Goal: Task Accomplishment & Management: Manage account settings

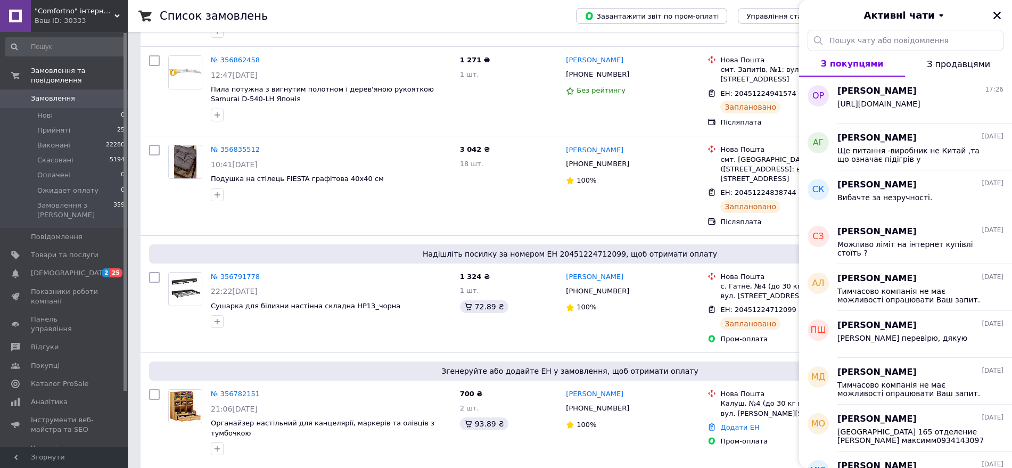
scroll to position [399, 0]
click at [50, 94] on span "Замовлення" at bounding box center [53, 99] width 44 height 10
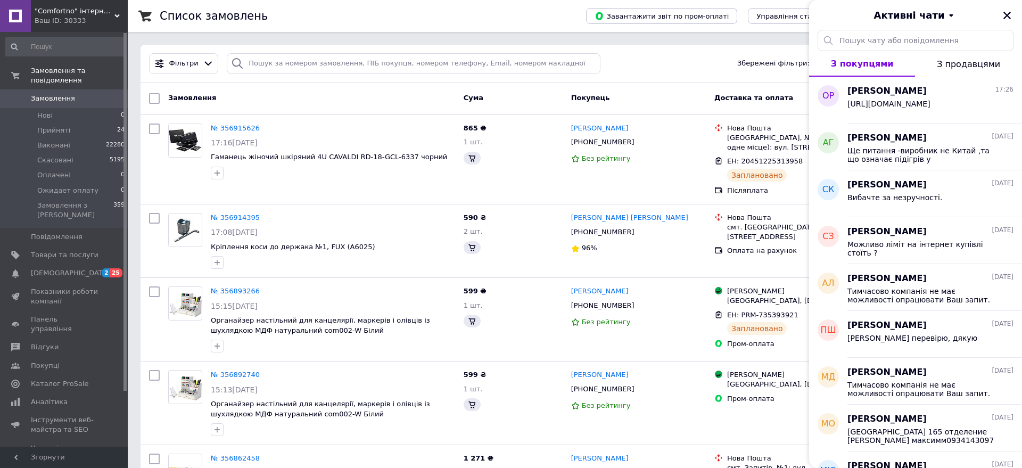
click at [1007, 13] on div "Активні чати" at bounding box center [915, 15] width 213 height 30
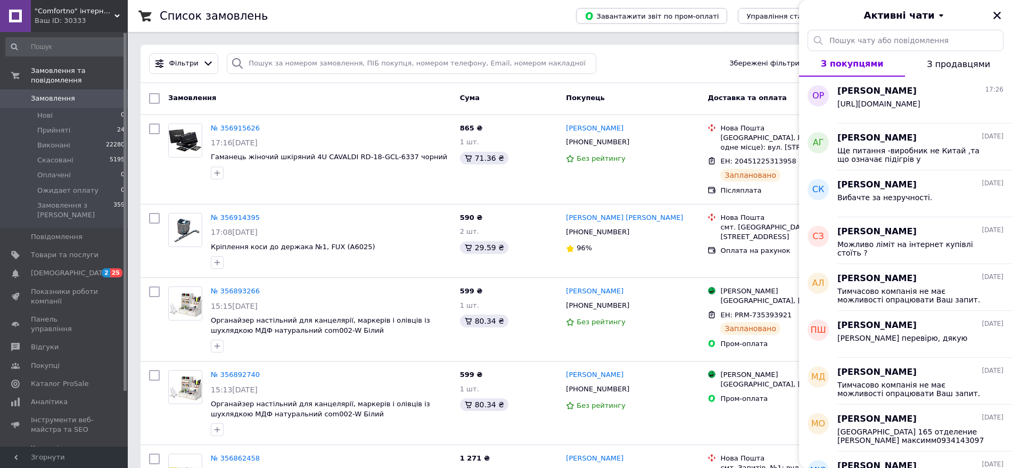
click at [1006, 14] on div "Активні чати" at bounding box center [905, 15] width 213 height 30
click at [996, 17] on icon "Закрити" at bounding box center [997, 15] width 7 height 7
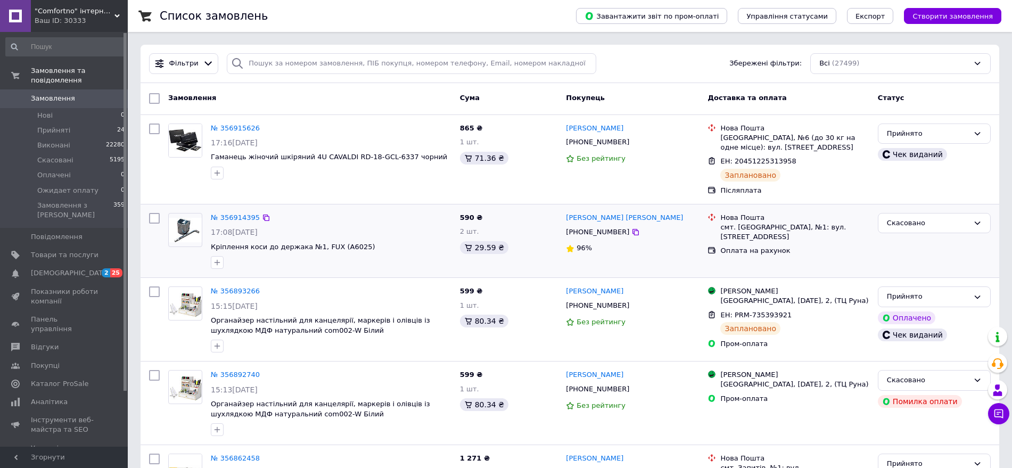
click at [173, 258] on div at bounding box center [185, 241] width 43 height 64
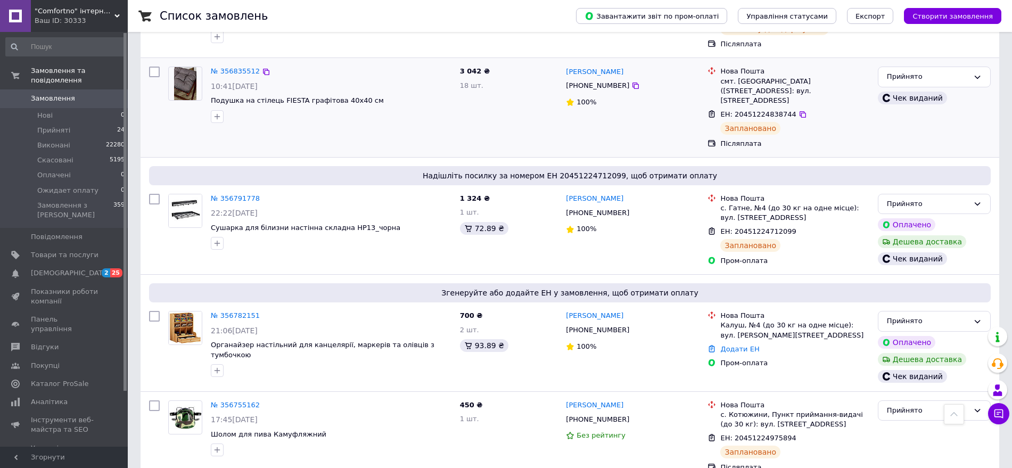
scroll to position [532, 0]
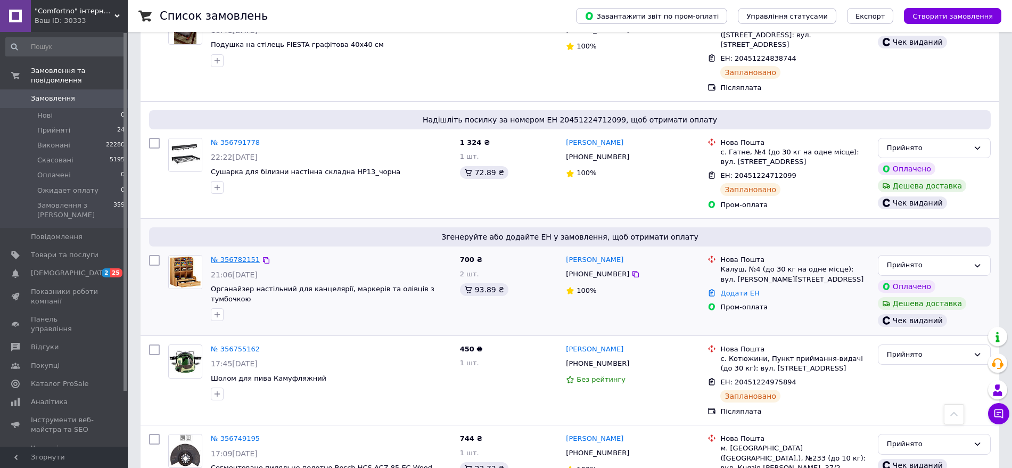
click at [238, 256] on link "№ 356782151" at bounding box center [235, 260] width 49 height 8
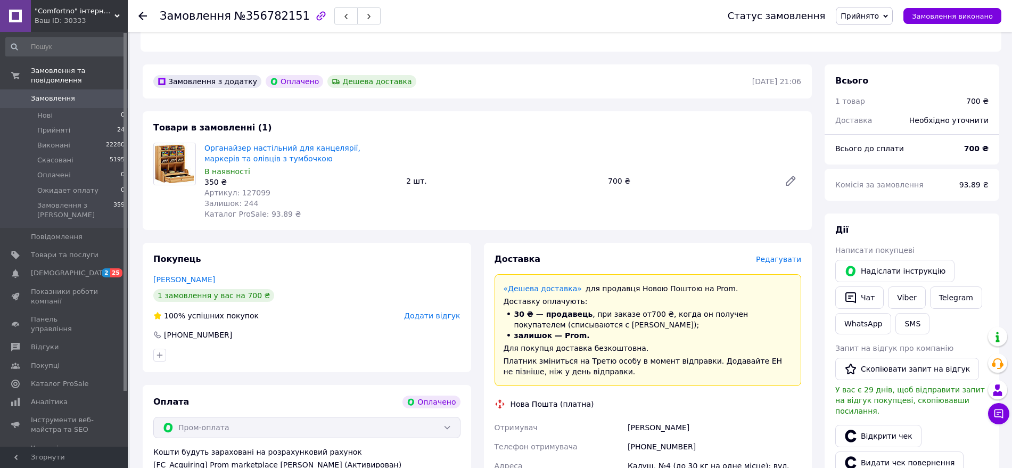
scroll to position [399, 0]
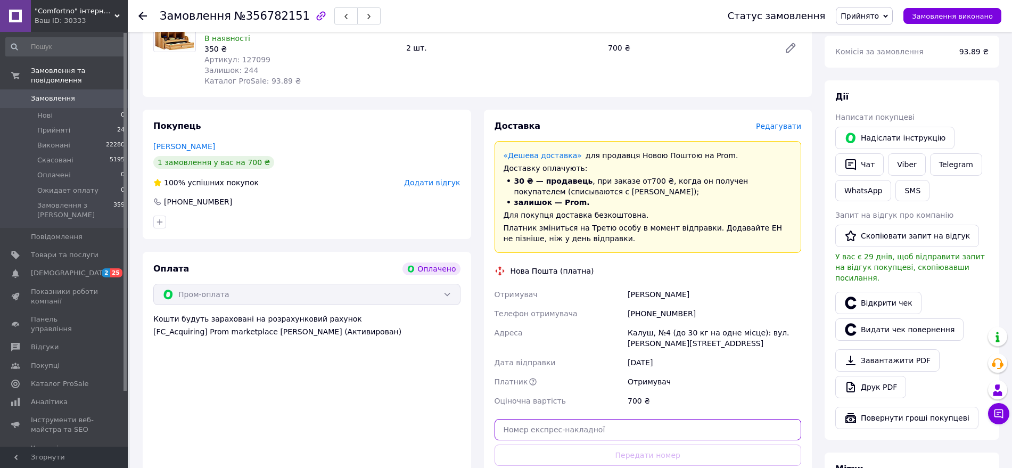
click at [642, 429] on input "text" at bounding box center [648, 429] width 307 height 21
paste input "20451225310823"
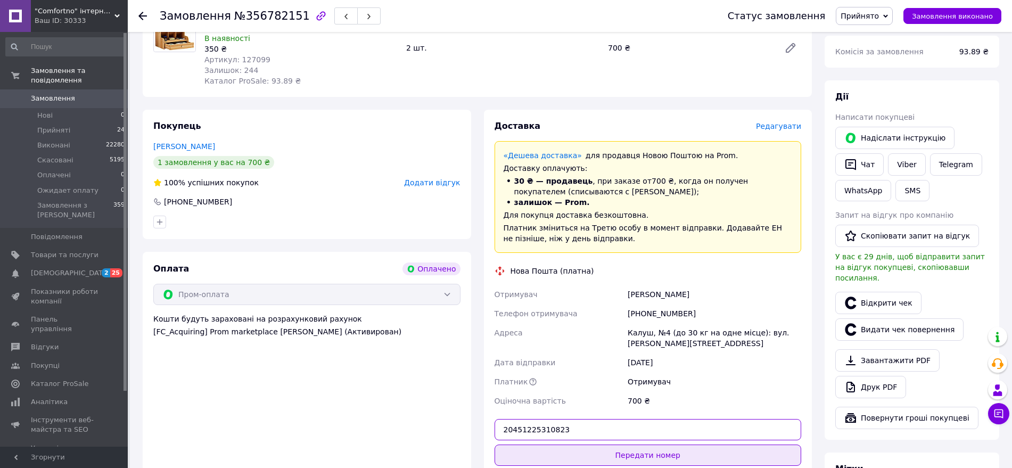
type input "20451225310823"
click at [634, 445] on button "Передати номер" at bounding box center [648, 455] width 307 height 21
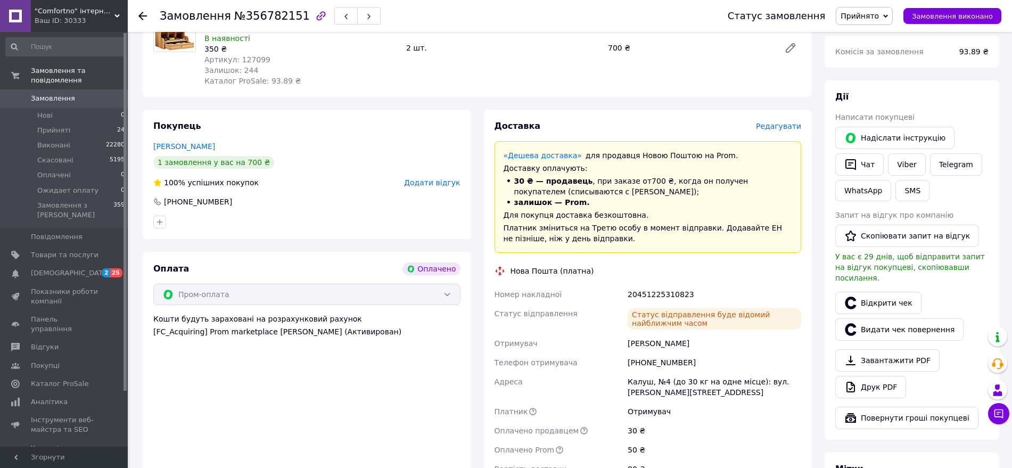
click at [47, 79] on link "Замовлення та повідомлення" at bounding box center [65, 76] width 131 height 28
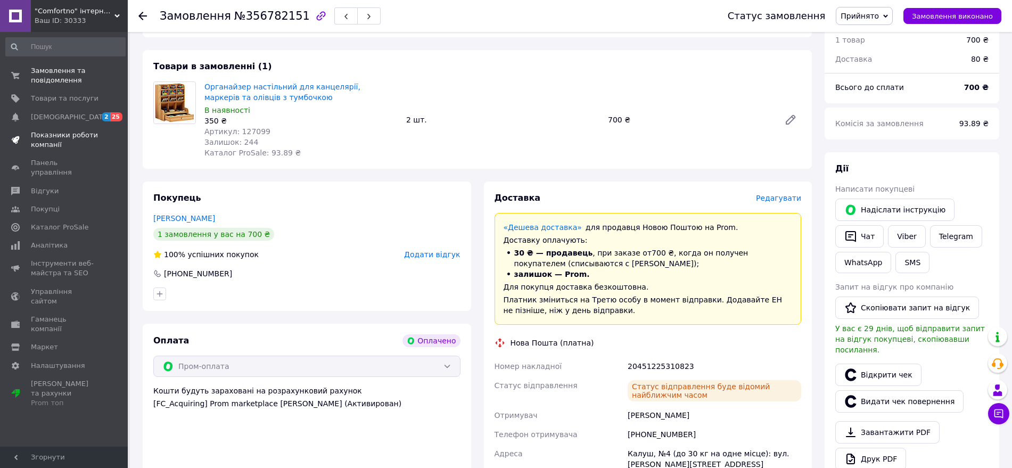
scroll to position [266, 0]
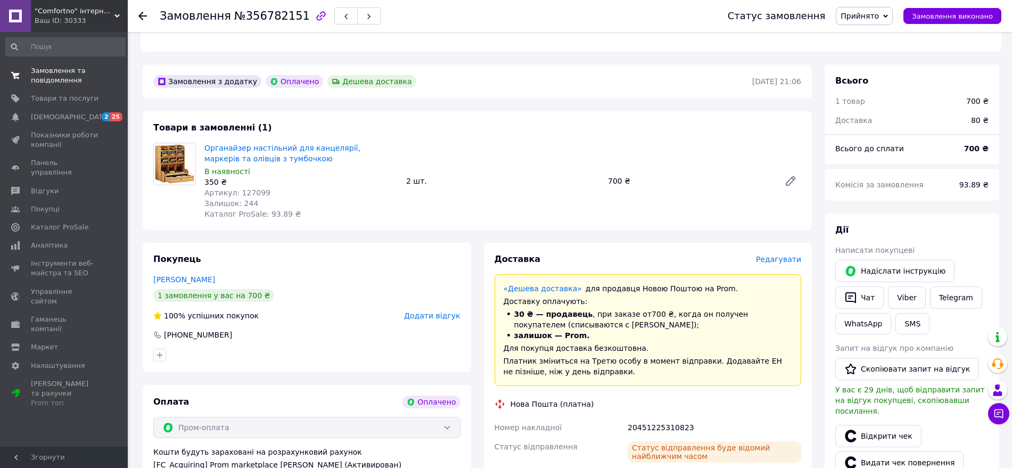
click at [39, 73] on span "Замовлення та повідомлення" at bounding box center [65, 75] width 68 height 19
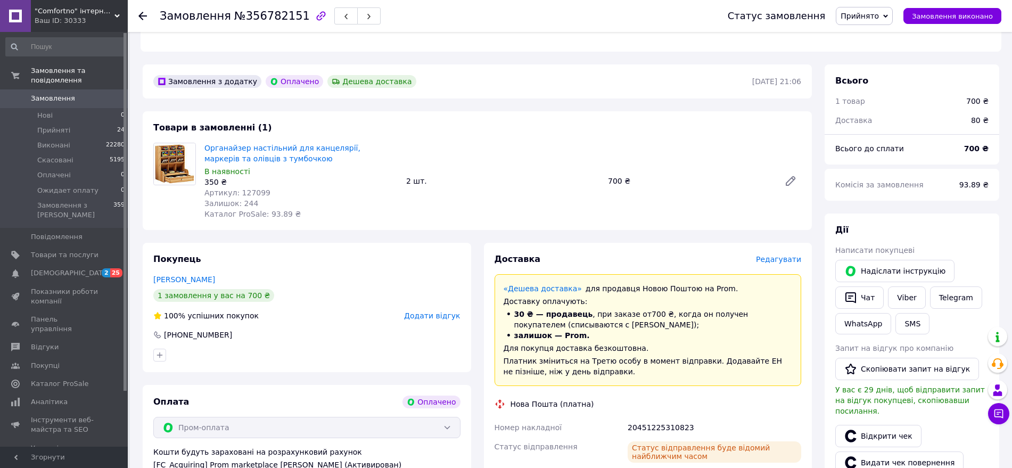
click at [68, 94] on span "Замовлення" at bounding box center [53, 99] width 44 height 10
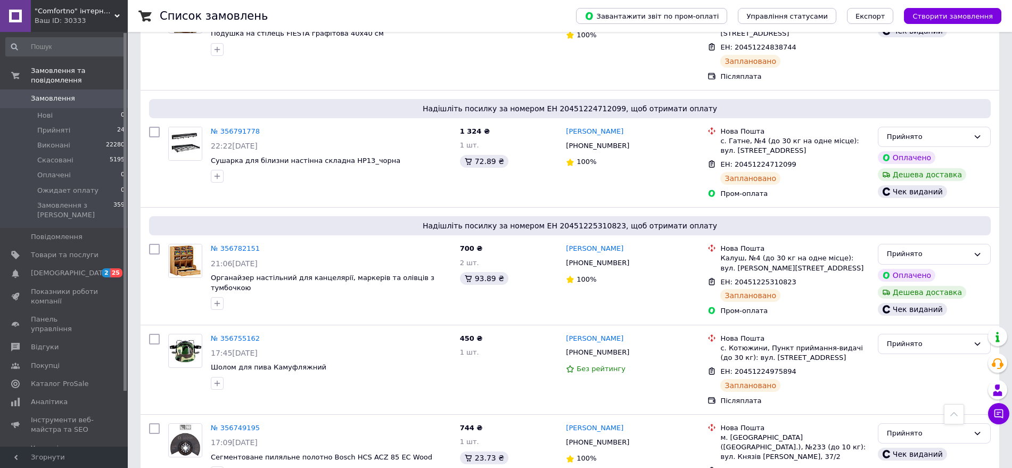
scroll to position [599, 0]
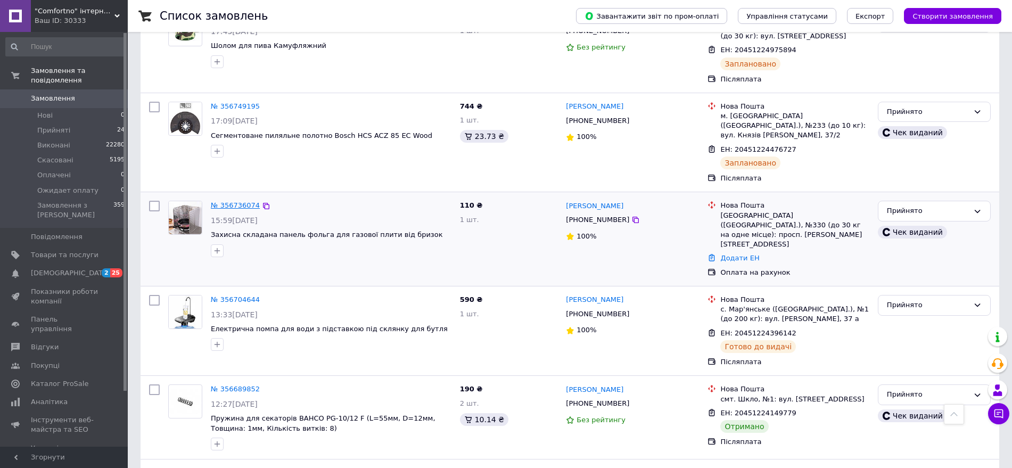
click at [240, 201] on link "№ 356736074" at bounding box center [235, 205] width 49 height 8
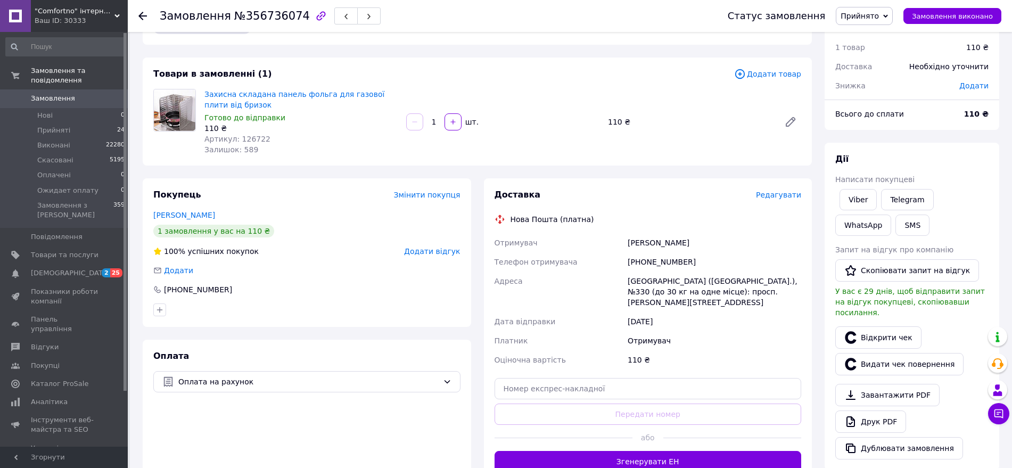
scroll to position [67, 0]
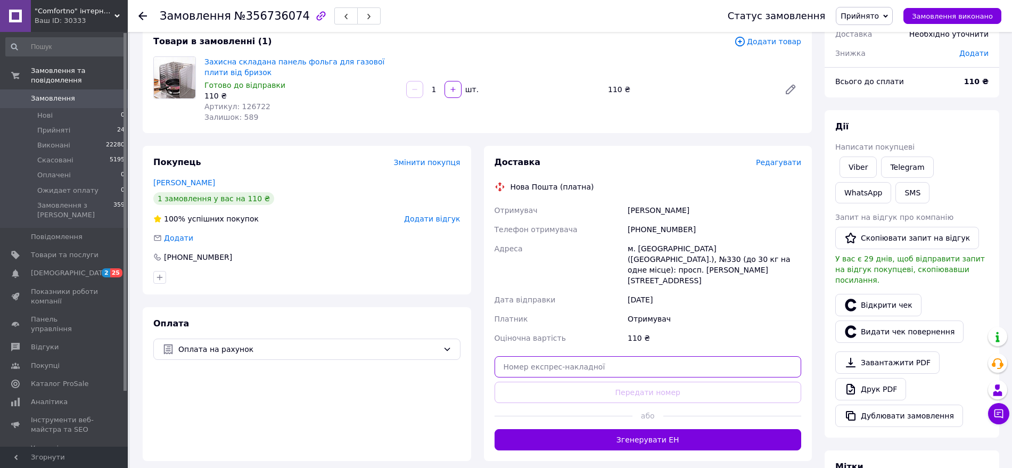
click at [573, 356] on input "text" at bounding box center [648, 366] width 307 height 21
paste input "20451225287934"
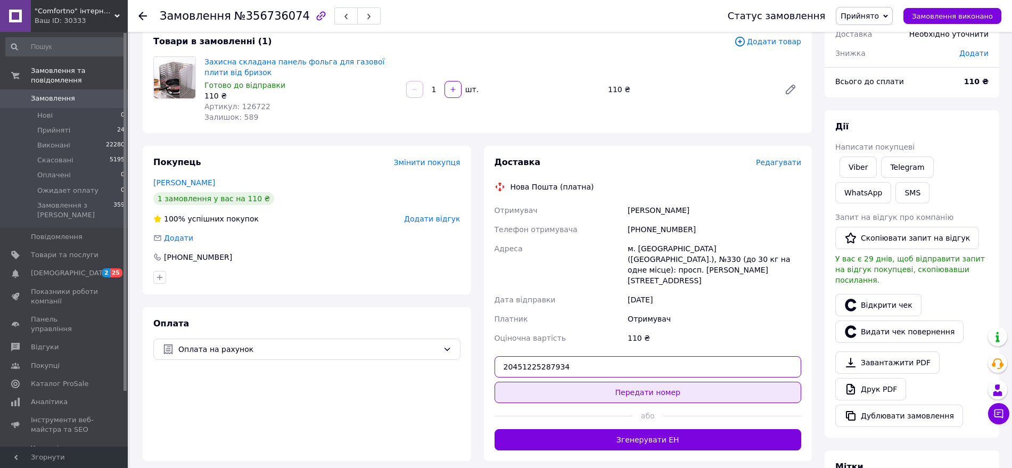
type input "20451225287934"
click at [575, 382] on button "Передати номер" at bounding box center [648, 392] width 307 height 21
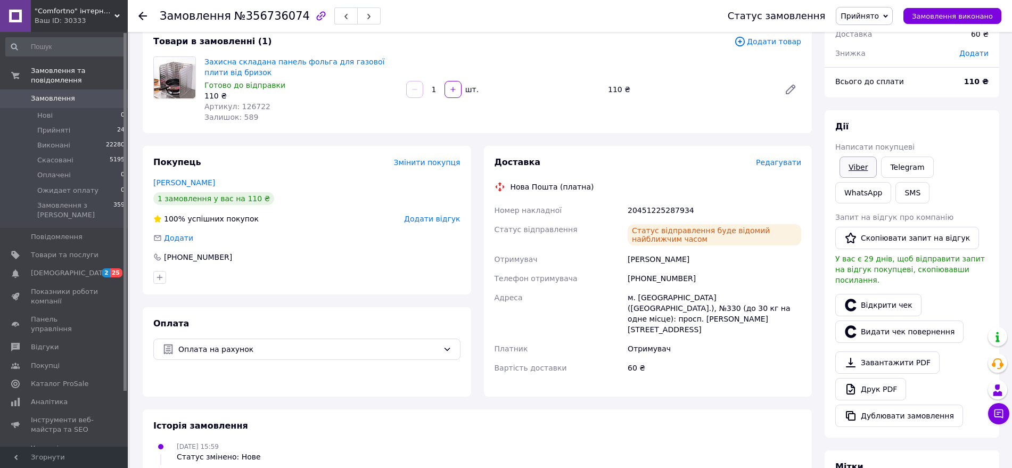
click at [859, 168] on link "Viber" at bounding box center [858, 167] width 37 height 21
drag, startPoint x: 165, startPoint y: 128, endPoint x: 233, endPoint y: 191, distance: 92.7
click at [165, 128] on div "Товари в замовленні (1) Додати товар Захисна складана панель фольга для газової…" at bounding box center [477, 79] width 669 height 108
click at [883, 298] on link "Відкрити чек" at bounding box center [878, 305] width 86 height 22
click at [67, 123] on li "Прийняті 24" at bounding box center [65, 130] width 131 height 15
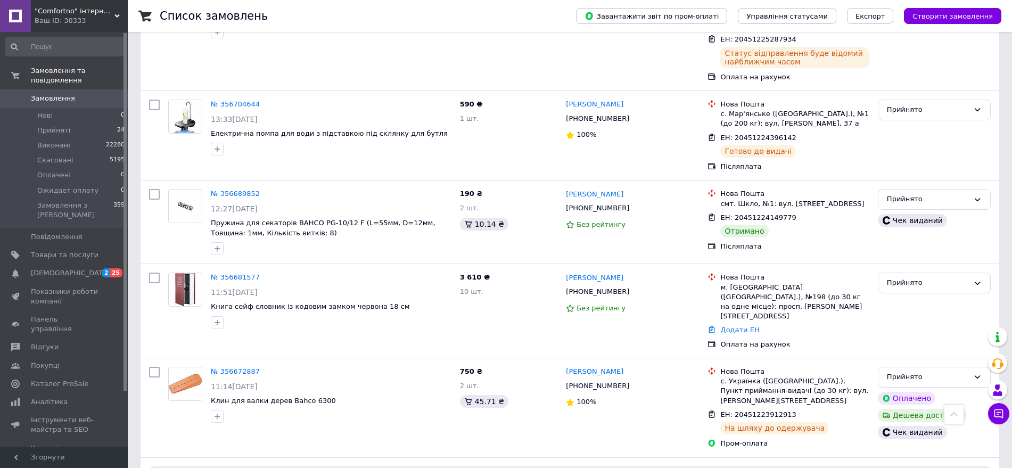
scroll to position [1065, 0]
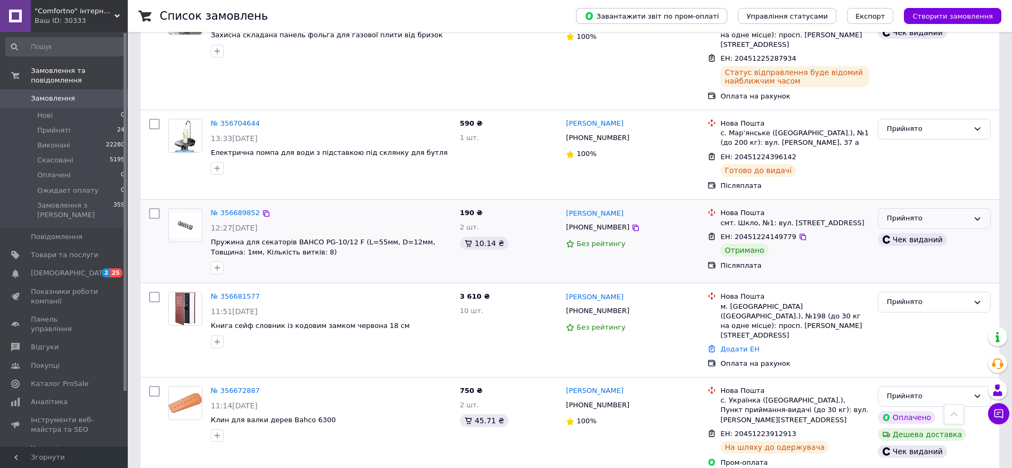
click at [917, 213] on div "Прийнято" at bounding box center [928, 218] width 82 height 11
click at [310, 259] on div at bounding box center [331, 267] width 245 height 17
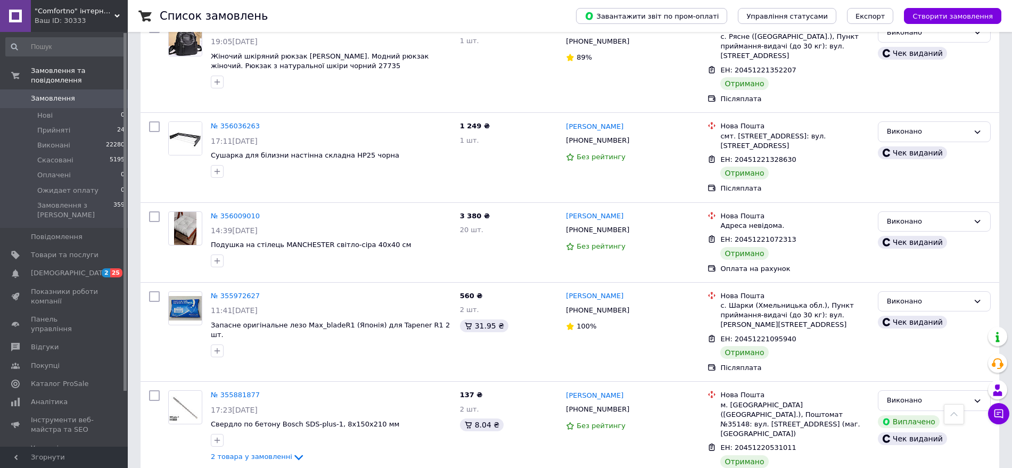
scroll to position [3594, 0]
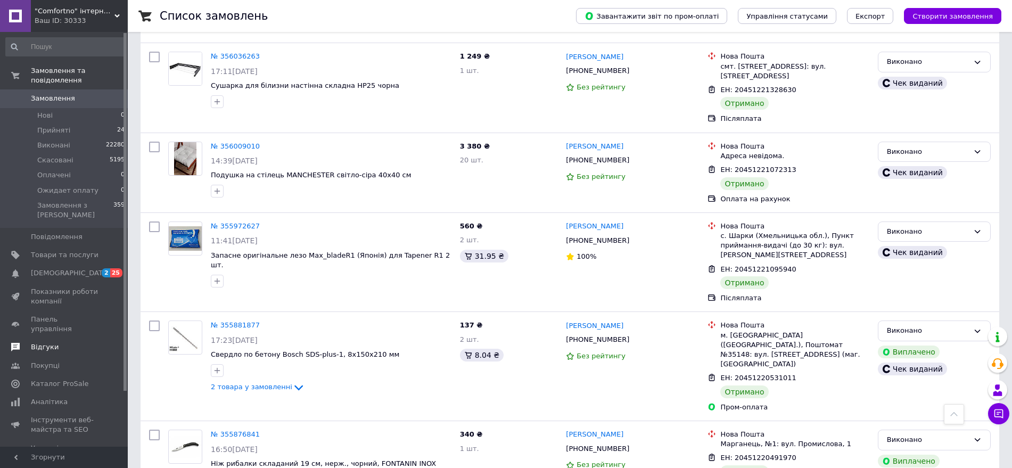
click at [40, 342] on span "Відгуки" at bounding box center [45, 347] width 28 height 10
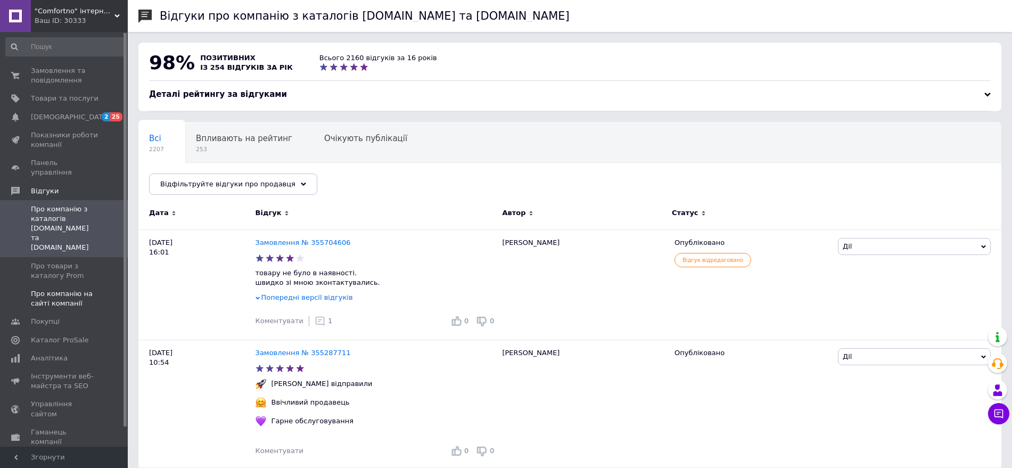
click at [57, 289] on span "Про компанію на сайті компанії" at bounding box center [65, 298] width 68 height 19
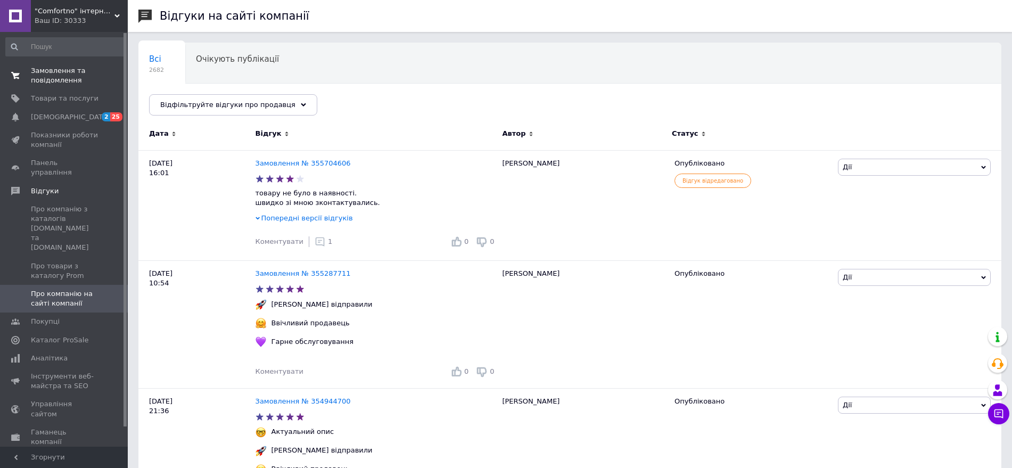
click at [60, 71] on span "Замовлення та повідомлення" at bounding box center [65, 75] width 68 height 19
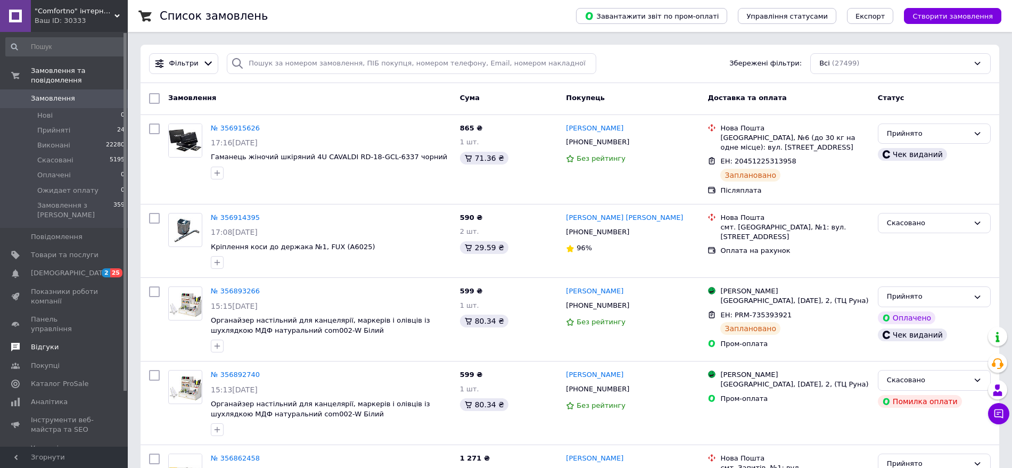
click at [56, 342] on span "Відгуки" at bounding box center [65, 347] width 68 height 10
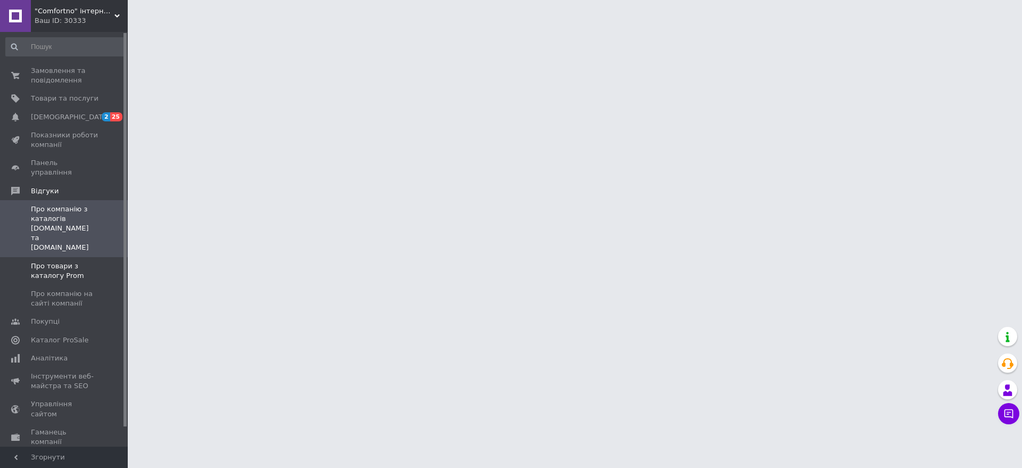
click at [39, 261] on span "Про товари з каталогу Prom" at bounding box center [65, 270] width 68 height 19
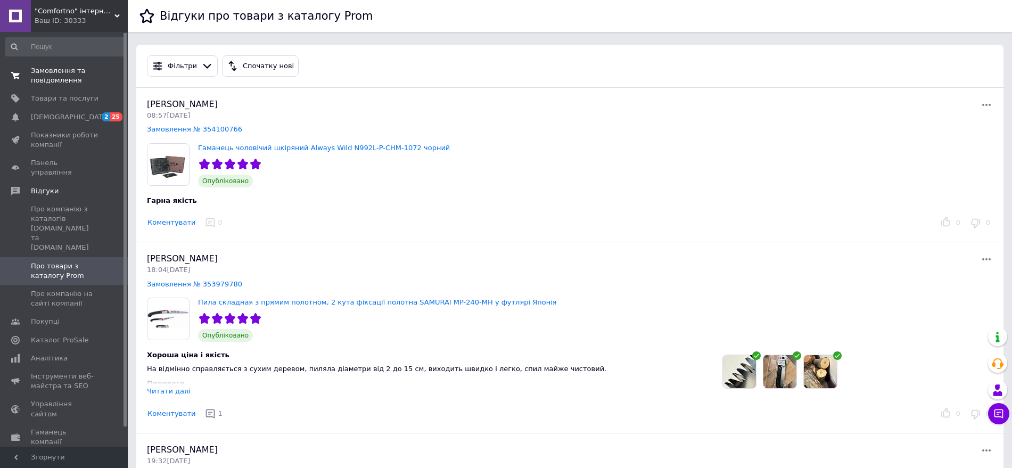
click at [45, 67] on span "Замовлення та повідомлення" at bounding box center [65, 75] width 68 height 19
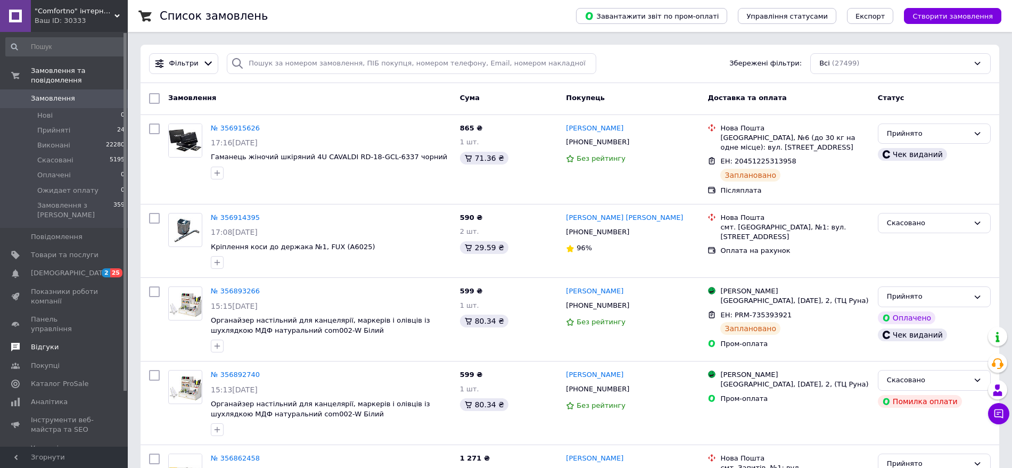
click at [37, 342] on span "Відгуки" at bounding box center [45, 347] width 28 height 10
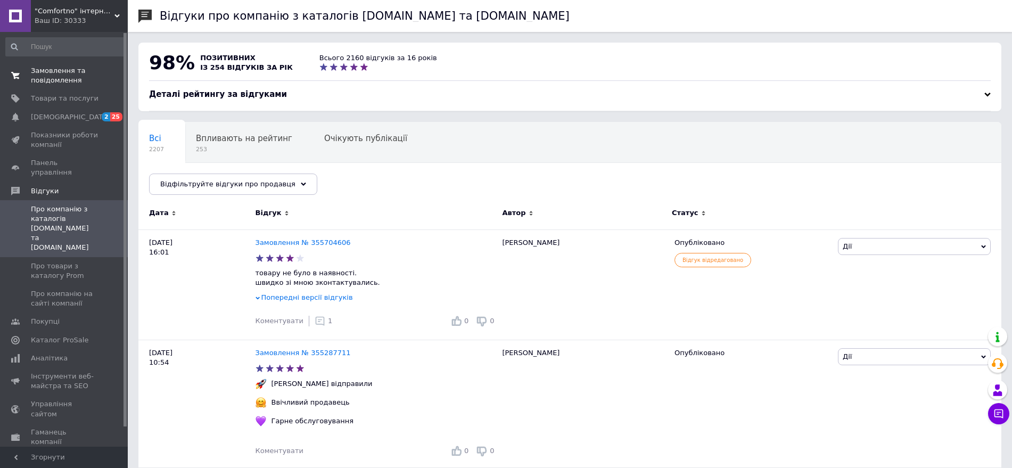
click at [62, 72] on span "Замовлення та повідомлення" at bounding box center [65, 75] width 68 height 19
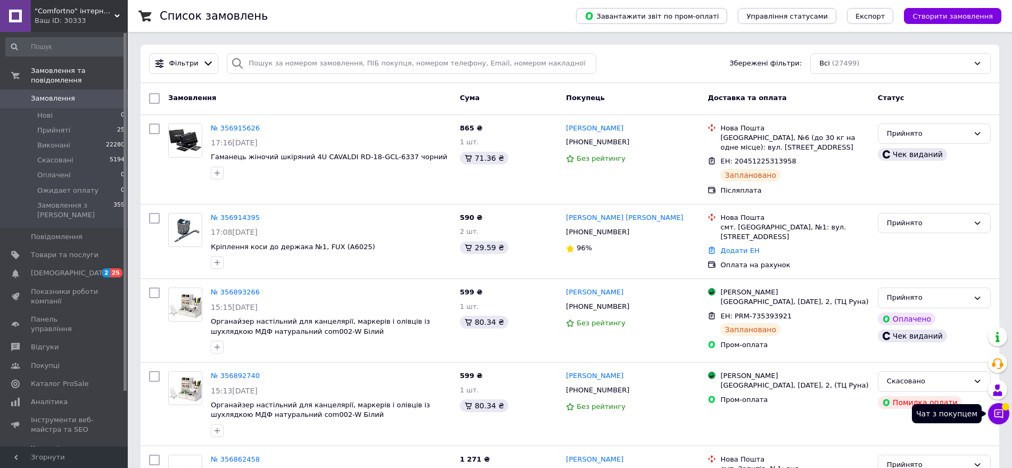
click at [994, 415] on icon at bounding box center [999, 413] width 11 height 11
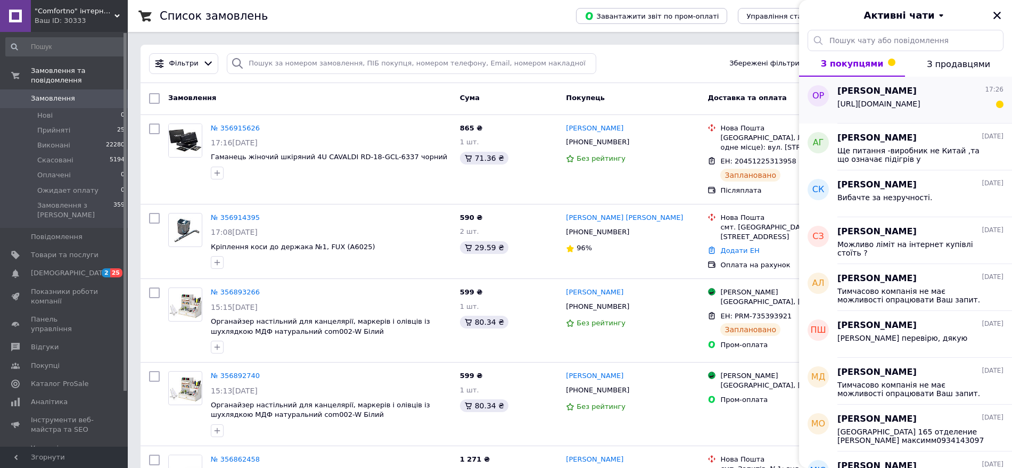
click at [915, 108] on span "[URL][DOMAIN_NAME]" at bounding box center [879, 104] width 83 height 9
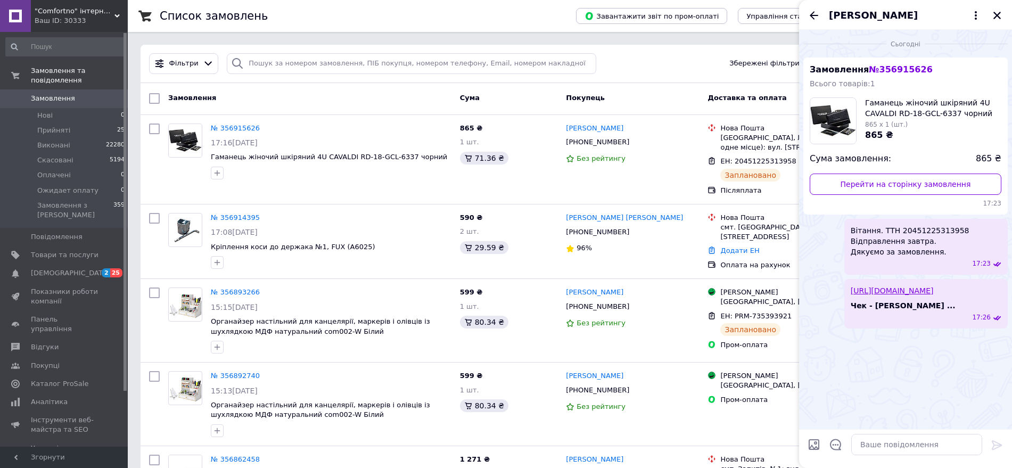
click at [998, 18] on icon "Закрити" at bounding box center [997, 16] width 10 height 10
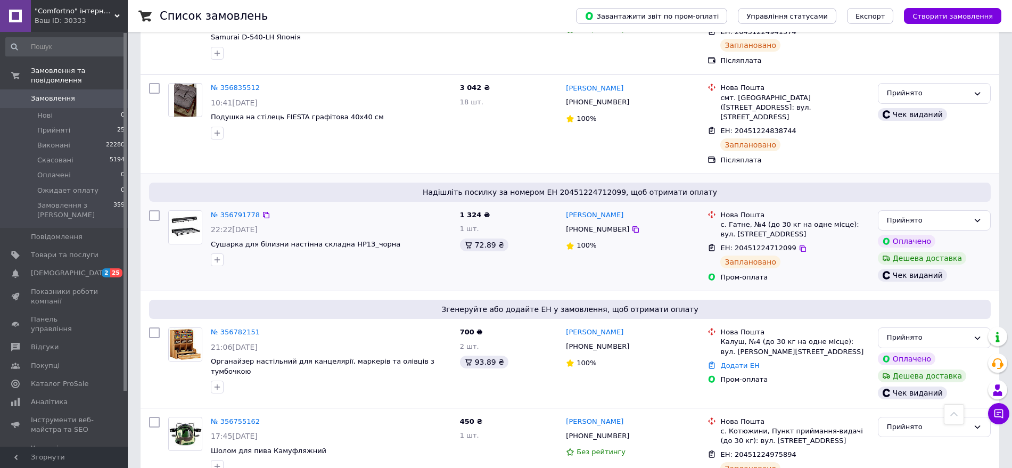
scroll to position [466, 0]
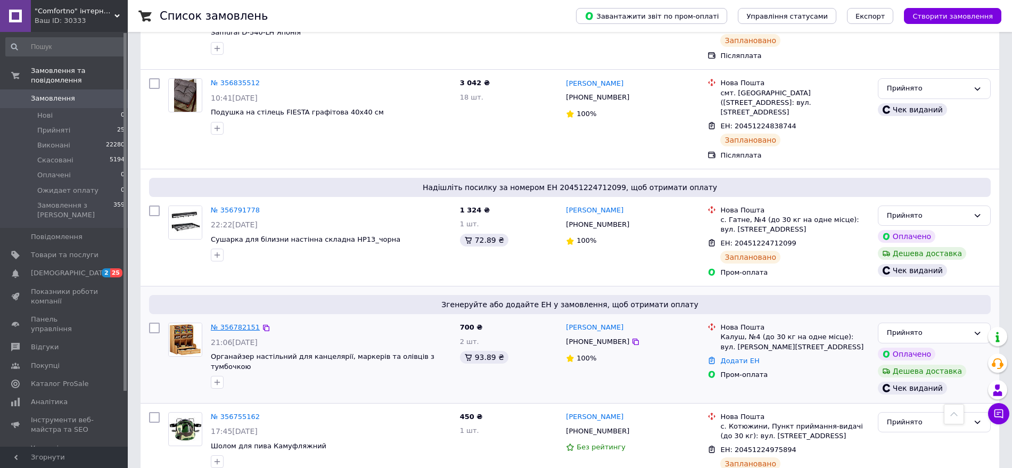
click at [232, 323] on link "№ 356782151" at bounding box center [235, 327] width 49 height 8
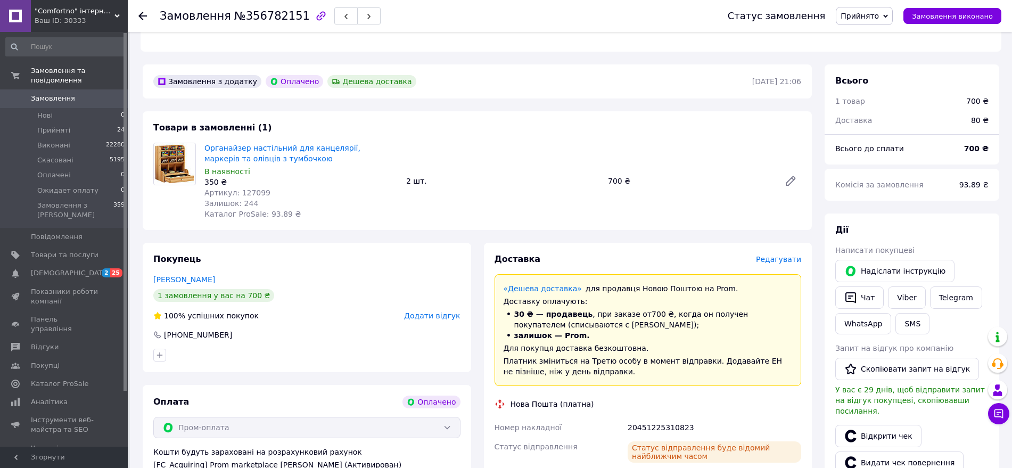
scroll to position [333, 0]
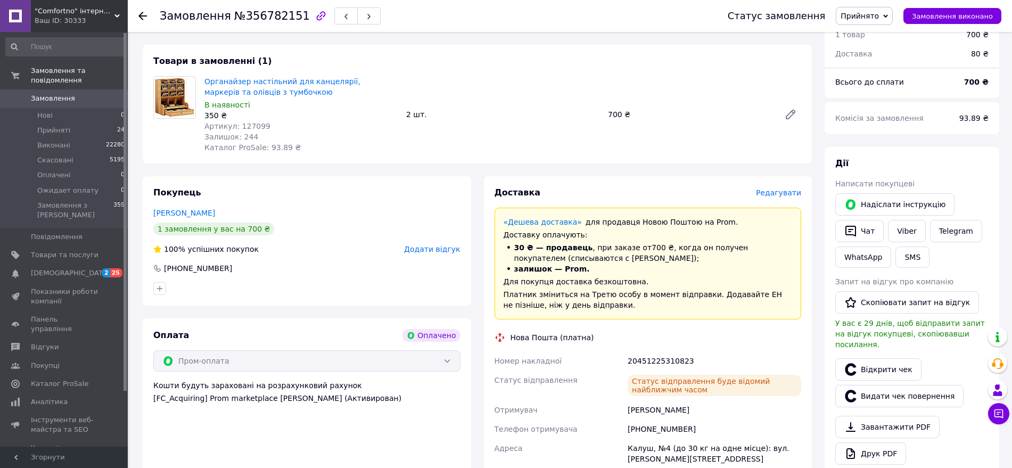
click at [673, 351] on div "20451225310823" at bounding box center [715, 360] width 178 height 19
copy div "20451225310823"
click at [906, 221] on link "Viber" at bounding box center [906, 231] width 37 height 22
click at [872, 358] on link "Відкрити чек" at bounding box center [878, 369] width 86 height 22
